Goal: Find specific page/section: Find specific page/section

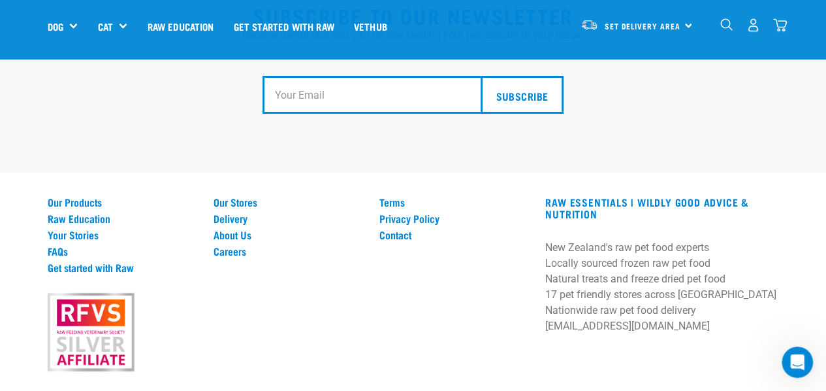
scroll to position [2451, 0]
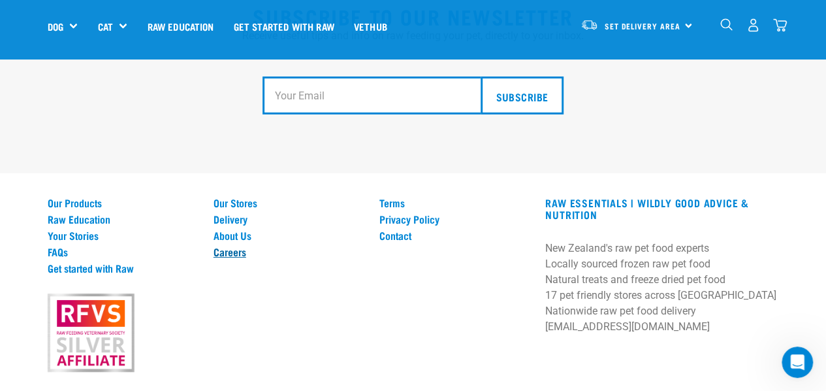
click at [234, 246] on link "Careers" at bounding box center [289, 252] width 150 height 12
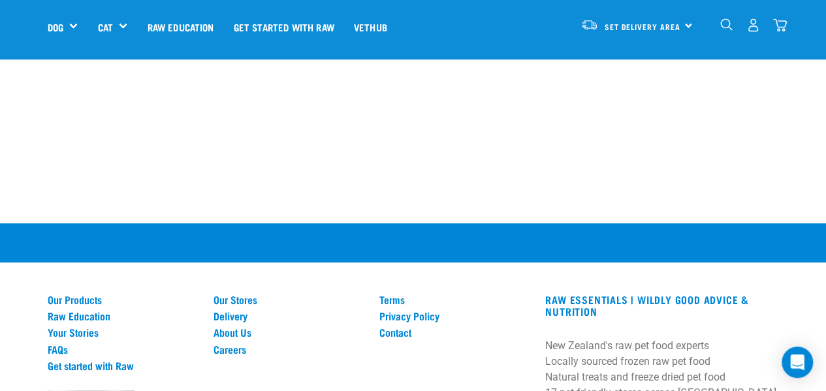
scroll to position [1045, 0]
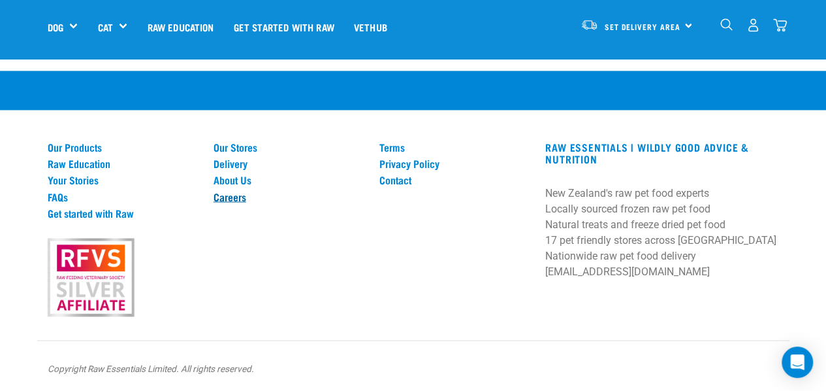
click at [230, 191] on link "Careers" at bounding box center [289, 196] width 150 height 12
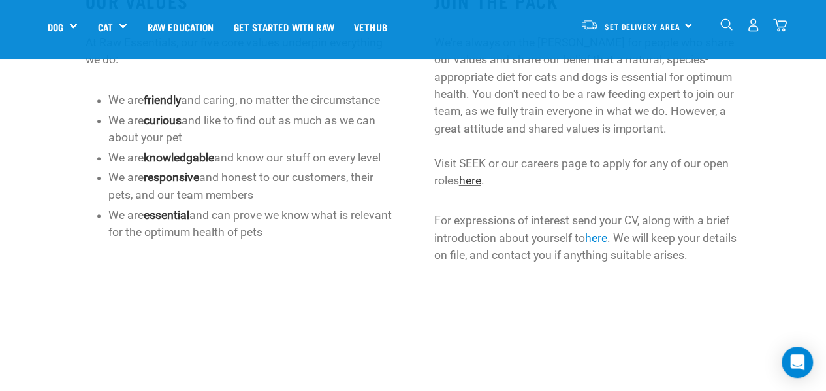
scroll to position [461, 0]
click at [472, 184] on link "here" at bounding box center [470, 179] width 22 height 13
